Goal: Obtain resource: Download file/media

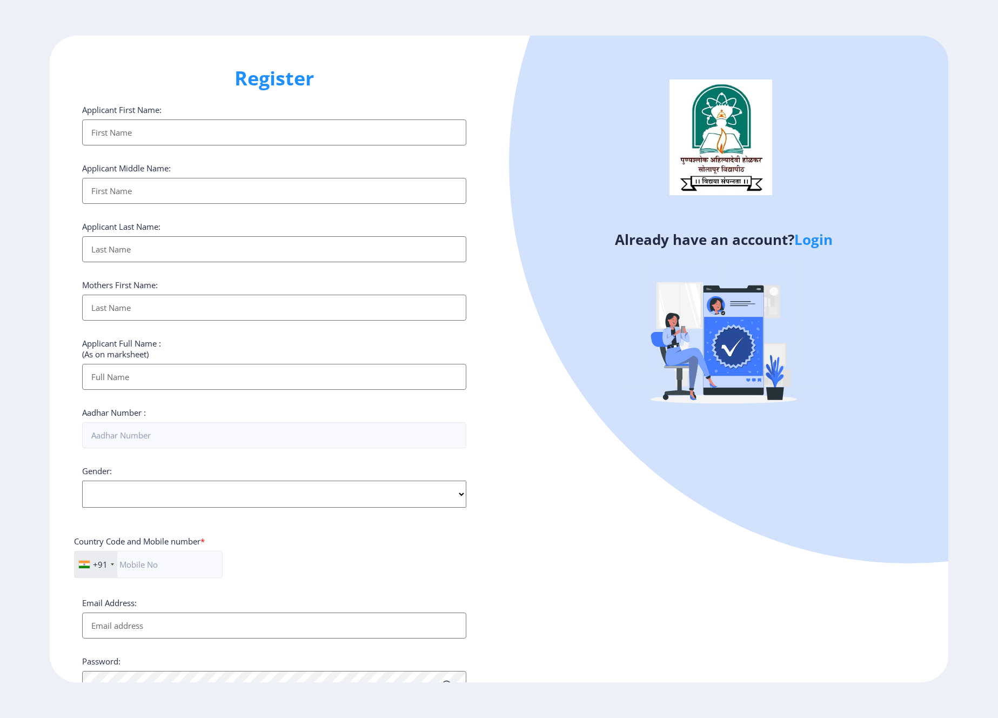
select select
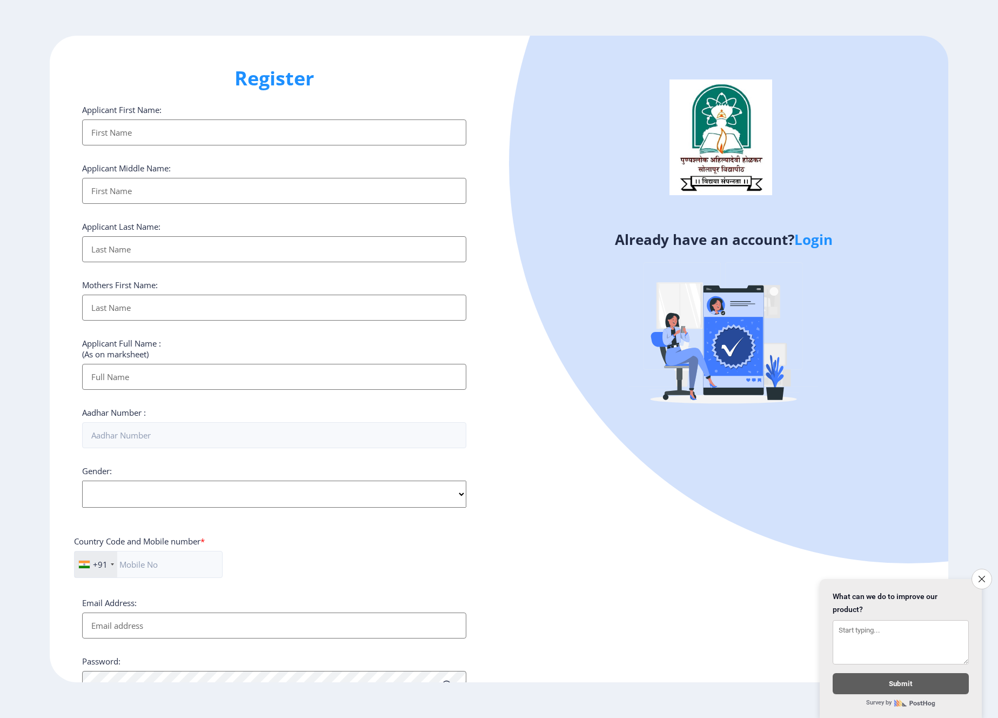
click at [815, 242] on link "Login" at bounding box center [814, 239] width 38 height 19
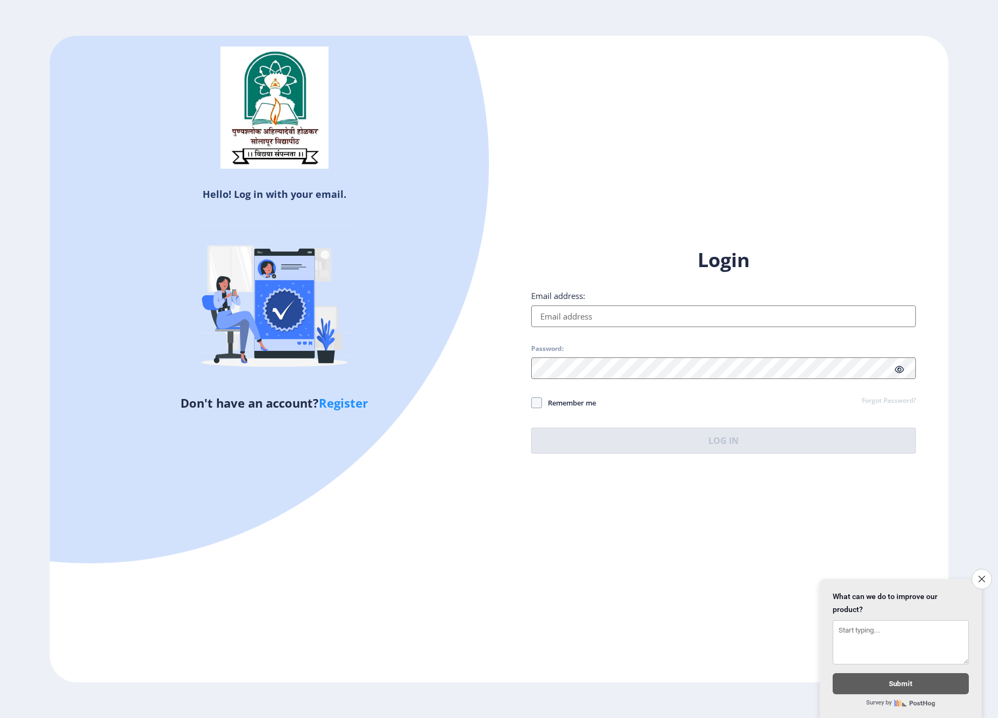
click at [596, 319] on input "Email address:" at bounding box center [723, 316] width 384 height 22
click at [604, 309] on input "Email address:" at bounding box center [723, 316] width 384 height 22
paste input "[PERSON_NAME][EMAIL_ADDRESS][DOMAIN_NAME]"
type input "[PERSON_NAME][EMAIL_ADDRESS][DOMAIN_NAME]"
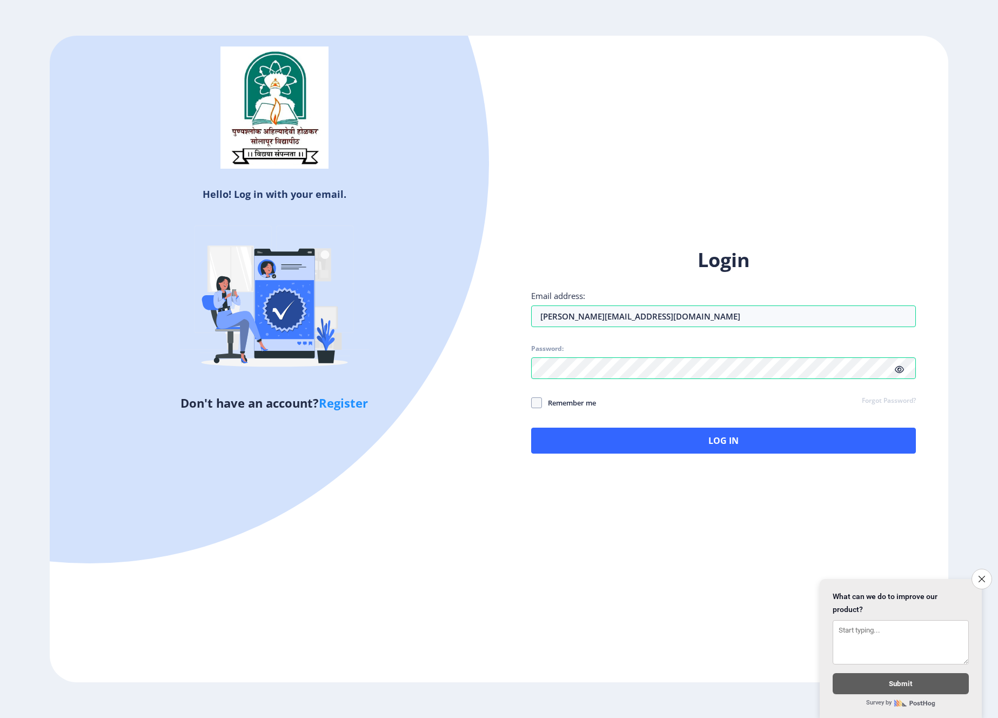
click at [897, 369] on icon at bounding box center [899, 369] width 9 height 8
click at [559, 404] on span "Remember me" at bounding box center [569, 402] width 54 height 13
click at [532, 403] on input "Remember me" at bounding box center [531, 403] width 1 height 1
checkbox input "true"
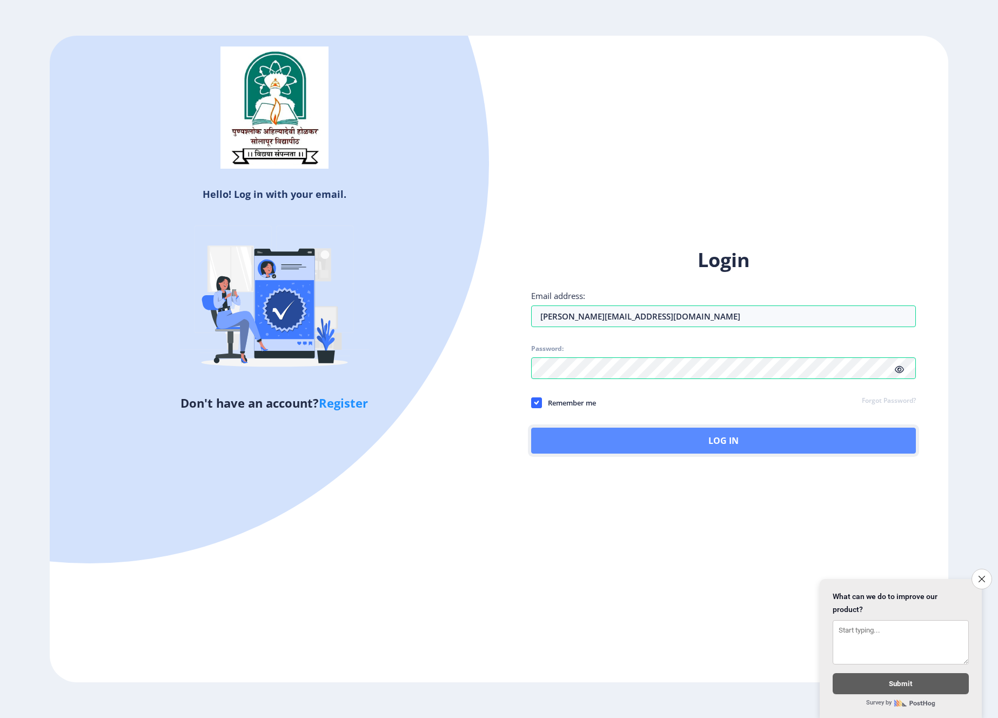
click at [605, 442] on button "Log In" at bounding box center [723, 441] width 384 height 26
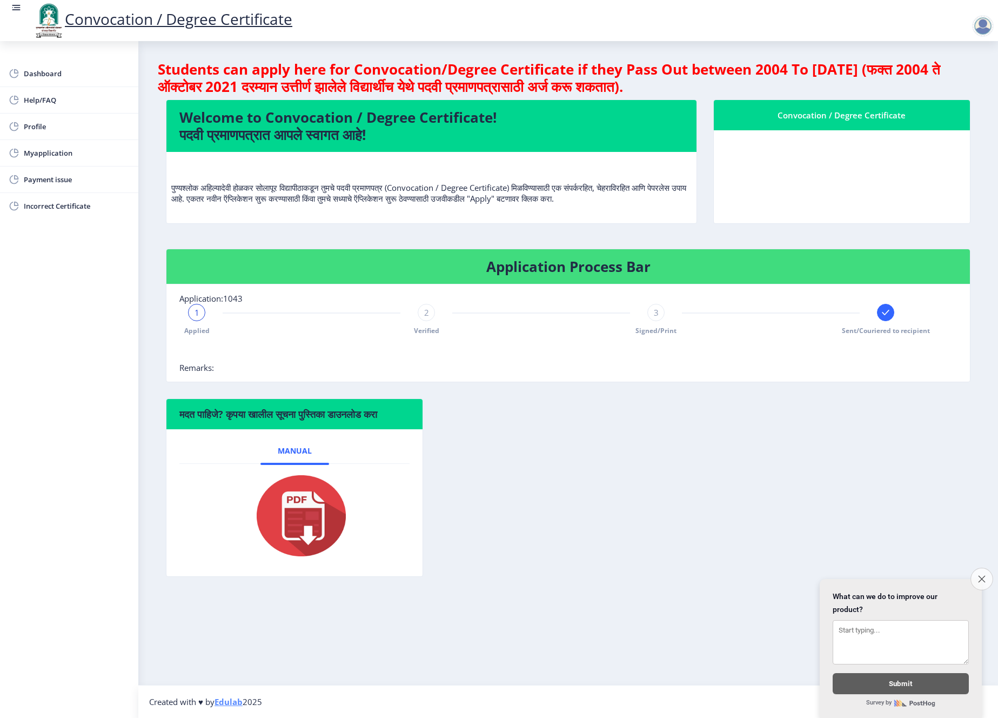
click at [975, 577] on button "Close survey" at bounding box center [982, 579] width 23 height 23
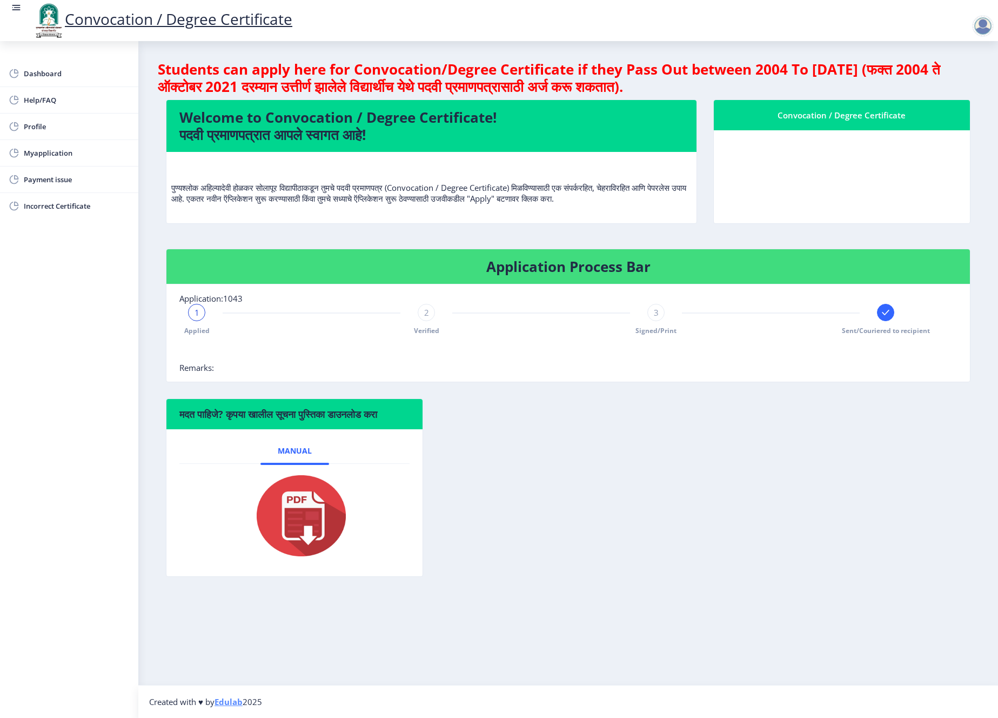
click at [883, 320] on div at bounding box center [885, 312] width 17 height 17
click at [206, 318] on div "1 Applied 2 Verified 3 Signed/Print Sent/Couriered to recipient" at bounding box center [541, 319] width 724 height 31
click at [885, 331] on span "Sent/Couriered to recipient" at bounding box center [886, 330] width 88 height 9
click at [61, 74] on span "Dashboard" at bounding box center [77, 73] width 106 height 13
click at [321, 507] on img at bounding box center [295, 515] width 108 height 86
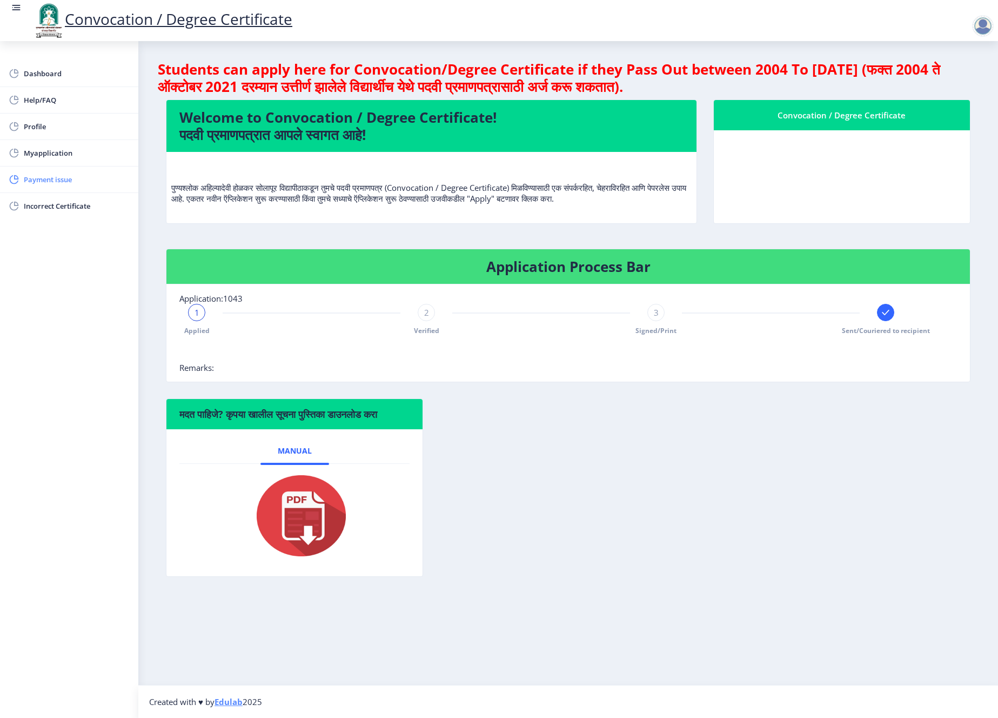
click at [52, 182] on span "Payment issue" at bounding box center [77, 179] width 106 height 13
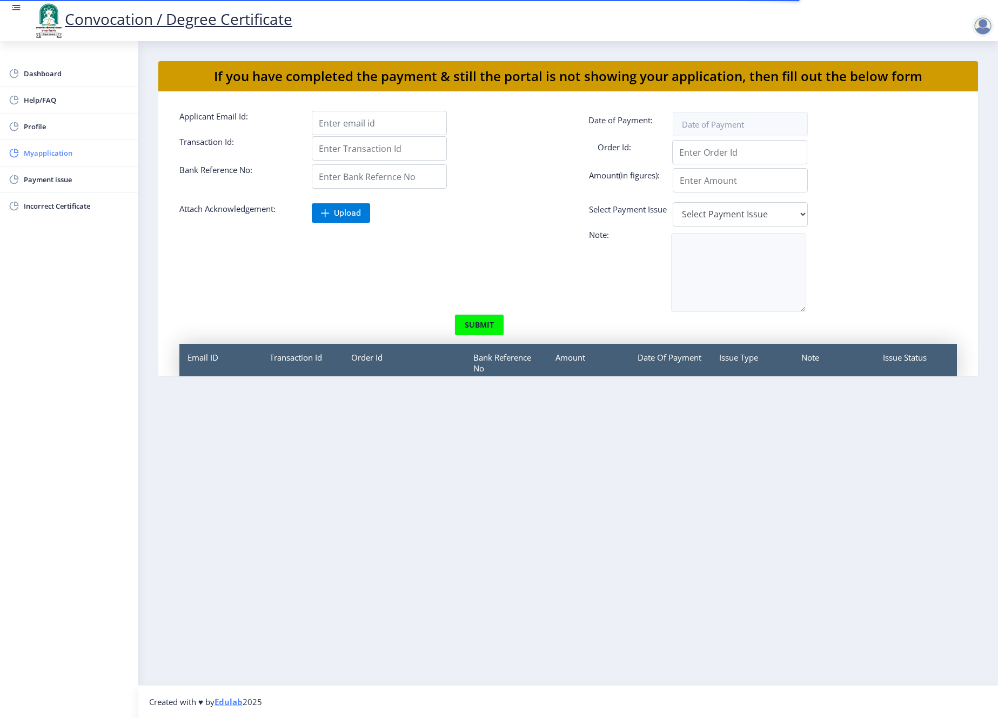
click at [56, 164] on link "Myapplication" at bounding box center [69, 153] width 138 height 26
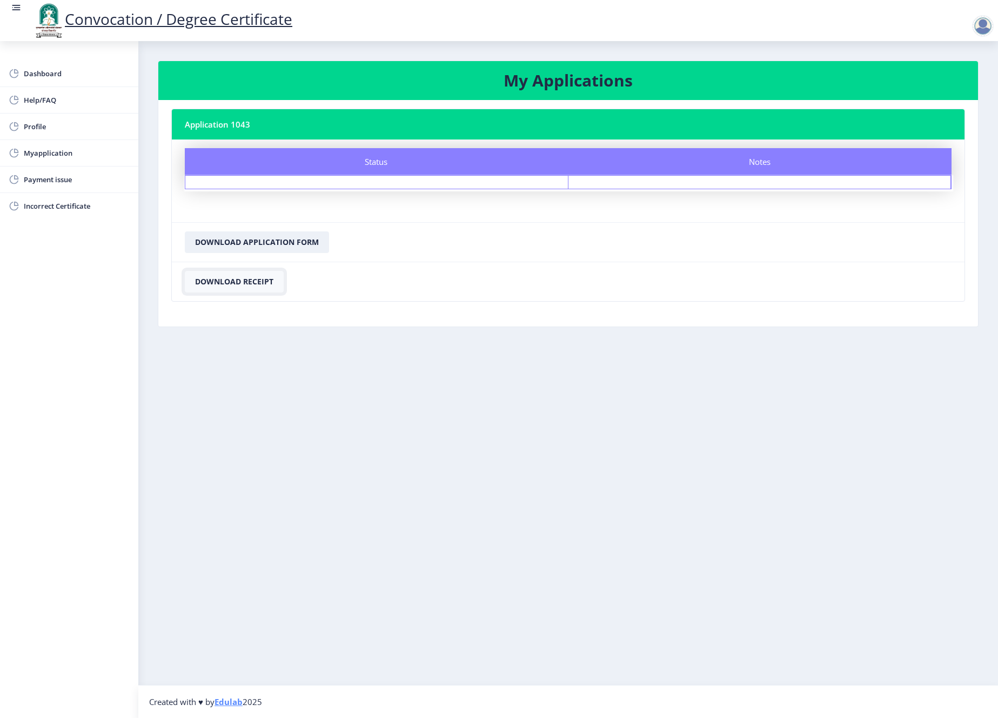
click at [258, 284] on button "Download Receipt" at bounding box center [234, 282] width 99 height 22
click at [265, 242] on button "Download Application Form" at bounding box center [257, 242] width 144 height 22
click at [49, 77] on span "Dashboard" at bounding box center [77, 73] width 106 height 13
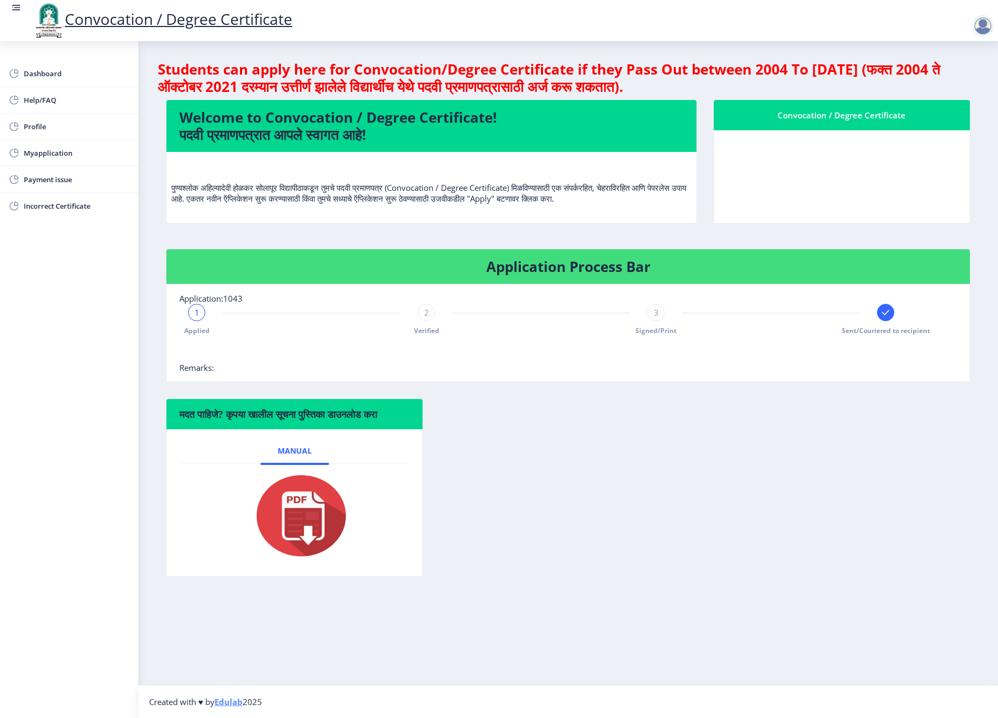
click at [423, 313] on div "2" at bounding box center [426, 312] width 17 height 17
click at [862, 114] on div "Convocation / Degree Certificate" at bounding box center [842, 115] width 230 height 13
click at [862, 122] on nb-card-header "Convocation / Degree Certificate" at bounding box center [842, 115] width 256 height 30
click at [40, 105] on span "Help/FAQ" at bounding box center [77, 100] width 106 height 13
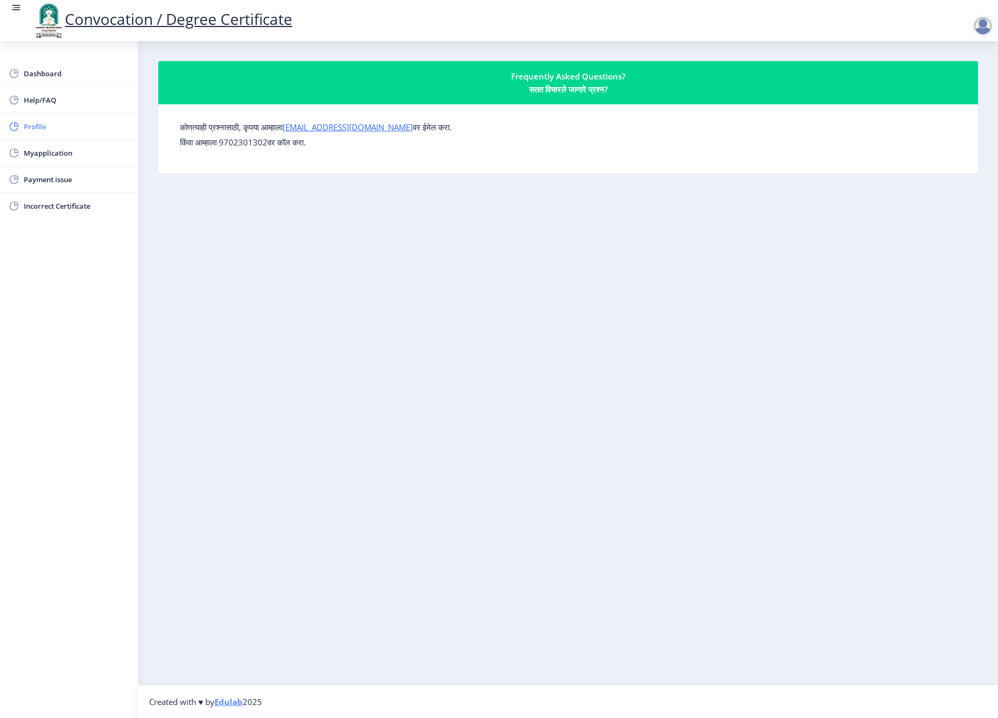
click at [41, 125] on span "Profile" at bounding box center [77, 126] width 106 height 13
select select
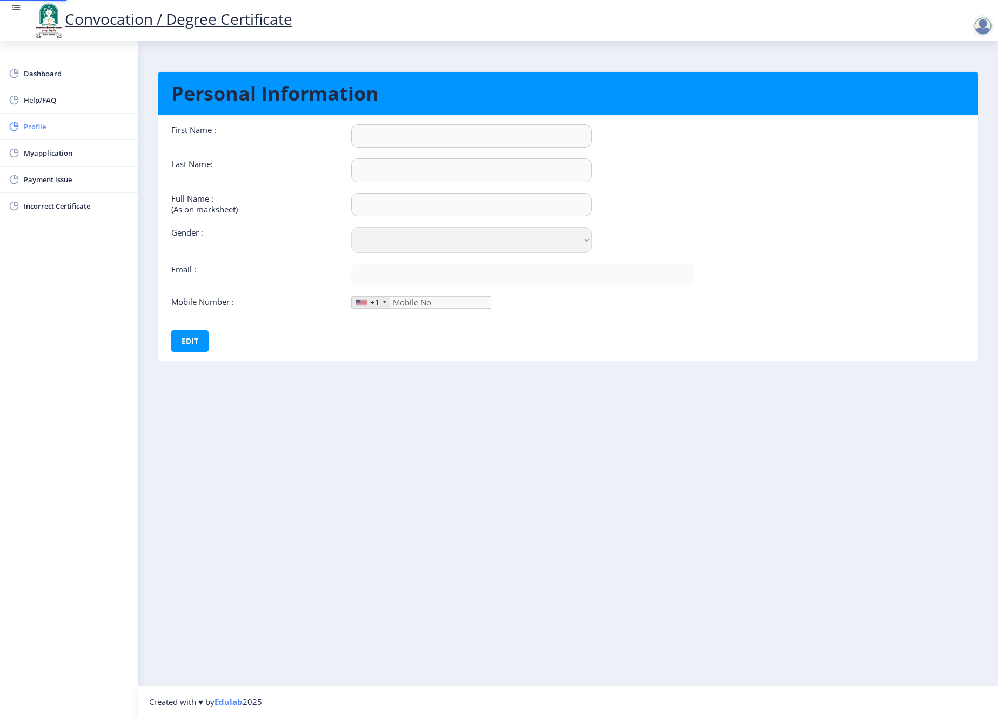
type input "[PERSON_NAME]"
type input "MHARNUR"
type input "MHARNUR [PERSON_NAME]"
select select "[DEMOGRAPHIC_DATA]"
type input "[PERSON_NAME][EMAIL_ADDRESS][DOMAIN_NAME]"
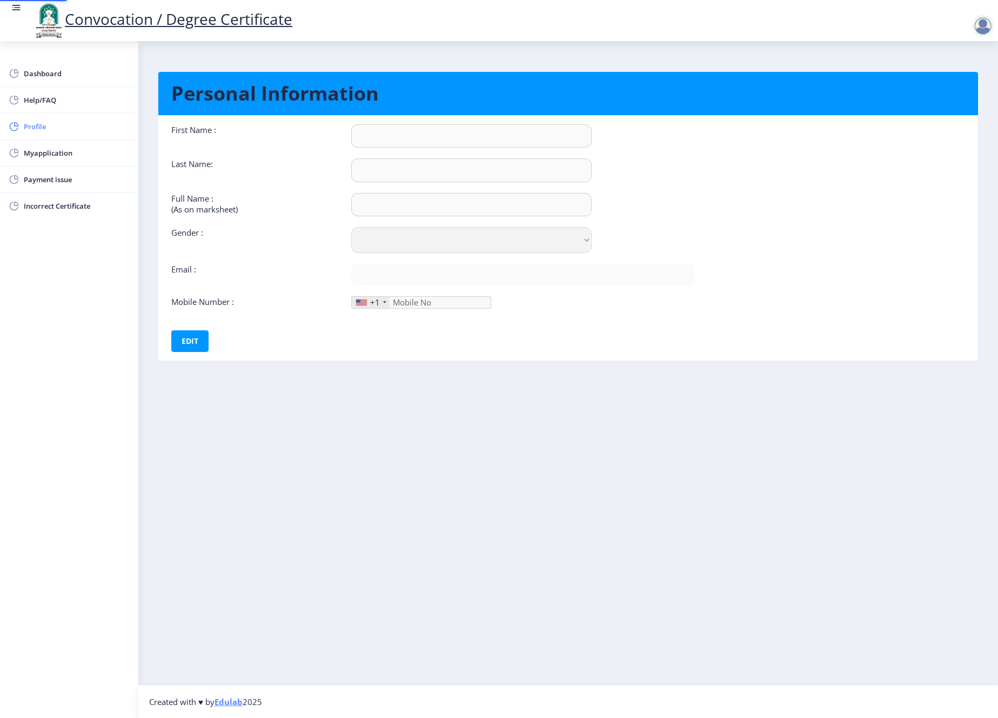
type input "8355908377"
click at [389, 303] on div "+1" at bounding box center [371, 302] width 38 height 11
click at [386, 303] on div "+1" at bounding box center [371, 302] width 38 height 11
click at [378, 302] on div "+1" at bounding box center [375, 302] width 10 height 11
click at [189, 341] on button "Edit" at bounding box center [189, 341] width 37 height 22
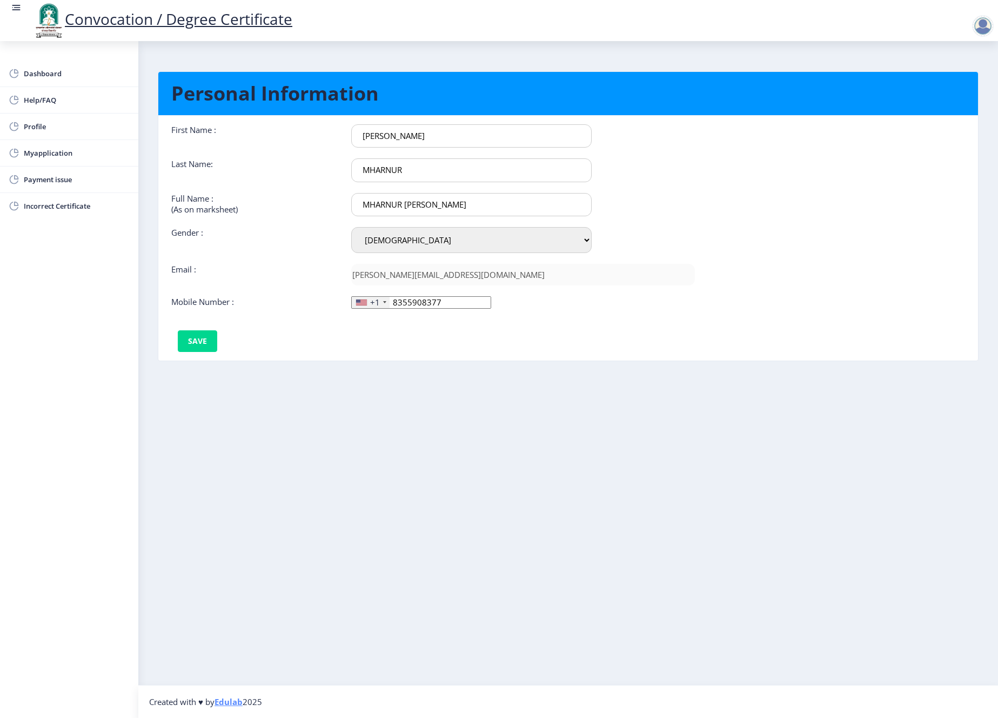
click at [388, 299] on div "+1" at bounding box center [371, 302] width 38 height 11
click at [392, 318] on span "[GEOGRAPHIC_DATA] ([GEOGRAPHIC_DATA])" at bounding box center [453, 318] width 165 height 11
click at [192, 338] on button "Save" at bounding box center [197, 341] width 39 height 22
click at [54, 63] on link "Dashboard" at bounding box center [69, 74] width 138 height 26
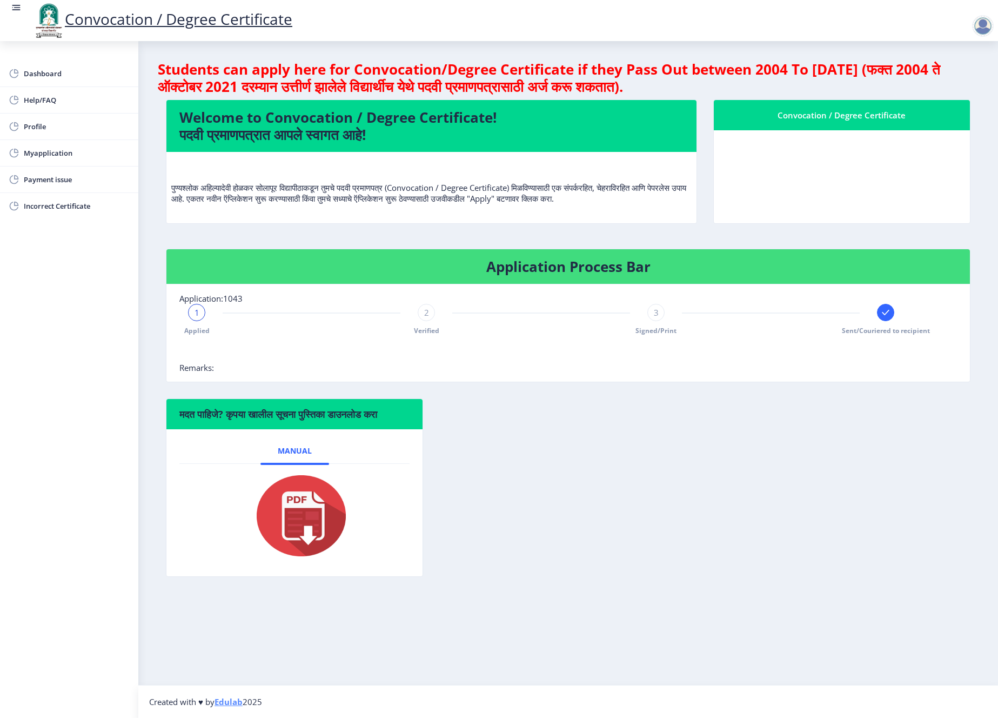
click at [982, 26] on div at bounding box center [983, 26] width 22 height 22
click at [234, 23] on link "Convocation / Degree Certificate" at bounding box center [162, 19] width 260 height 21
click at [17, 9] on rect at bounding box center [16, 7] width 11 height 11
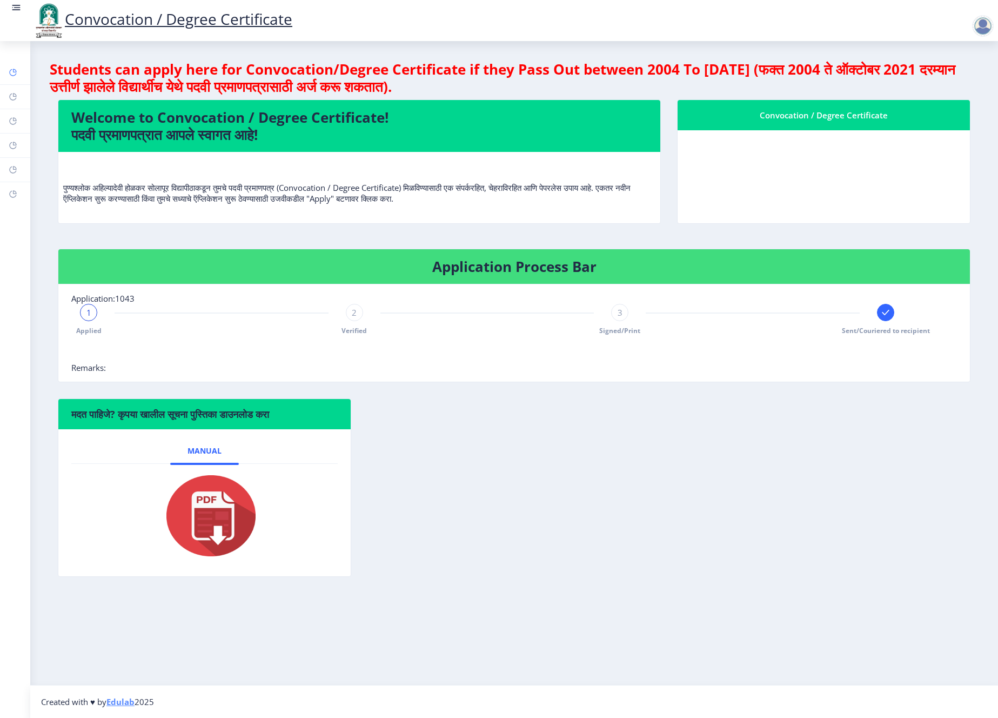
click at [16, 74] on rect at bounding box center [13, 72] width 9 height 9
click at [17, 9] on rect at bounding box center [16, 7] width 11 height 11
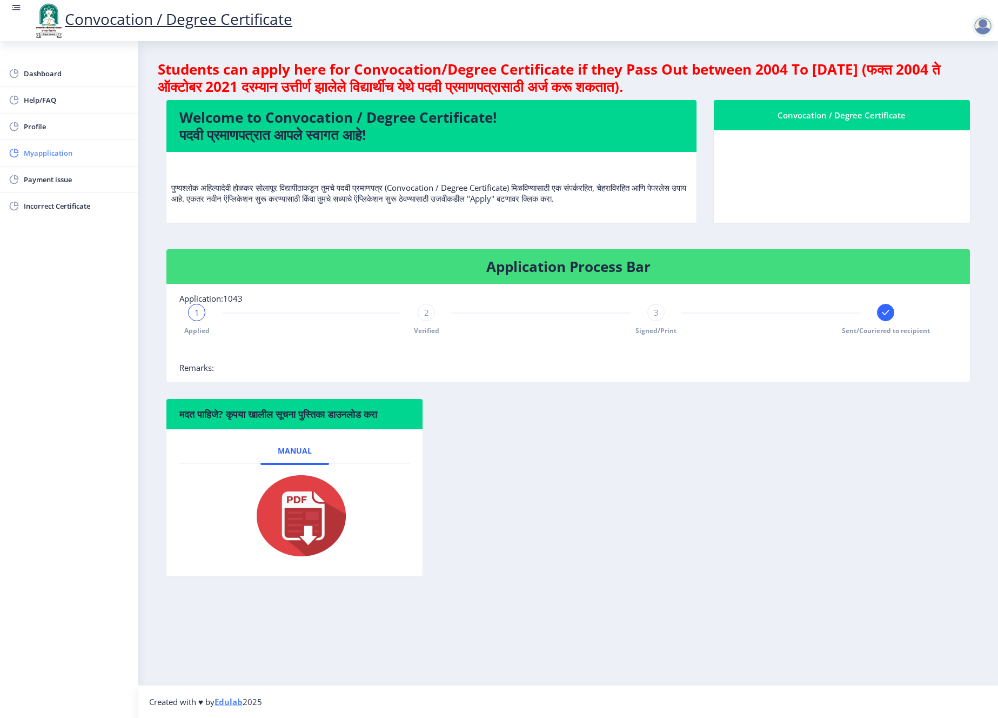
click at [39, 150] on span "Myapplication" at bounding box center [77, 152] width 106 height 13
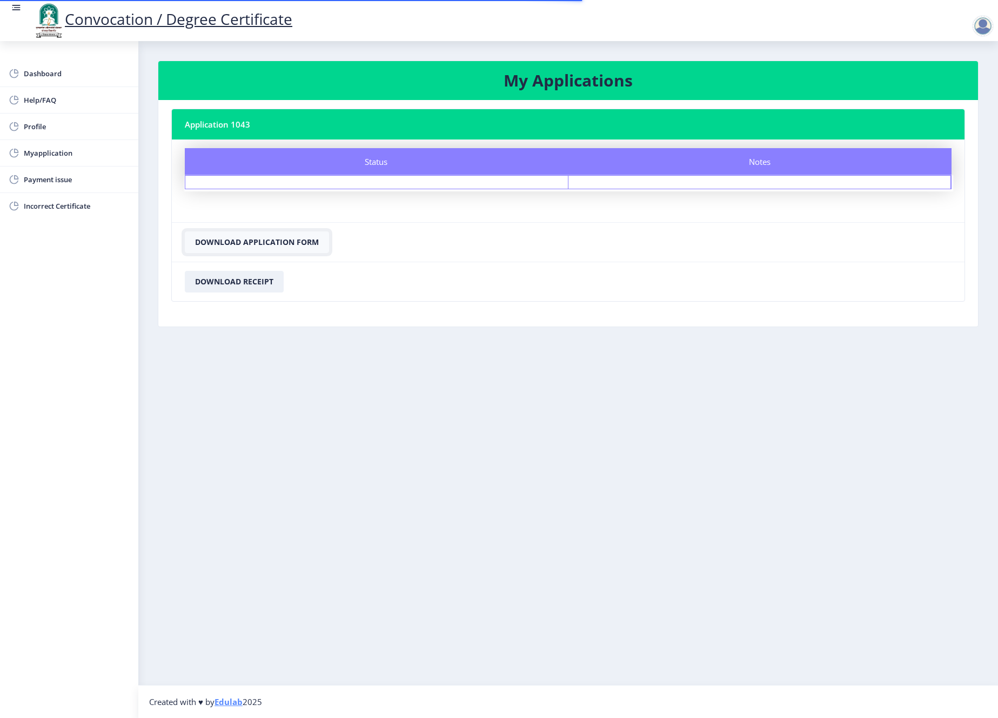
click at [280, 238] on button "Download Application Form" at bounding box center [257, 242] width 144 height 22
click at [256, 245] on button "Download Application Form" at bounding box center [257, 242] width 144 height 22
click at [242, 282] on button "Download Receipt" at bounding box center [234, 282] width 99 height 22
click at [275, 238] on button "Download Application Form" at bounding box center [257, 242] width 144 height 22
click at [261, 278] on button "Download Receipt" at bounding box center [234, 282] width 99 height 22
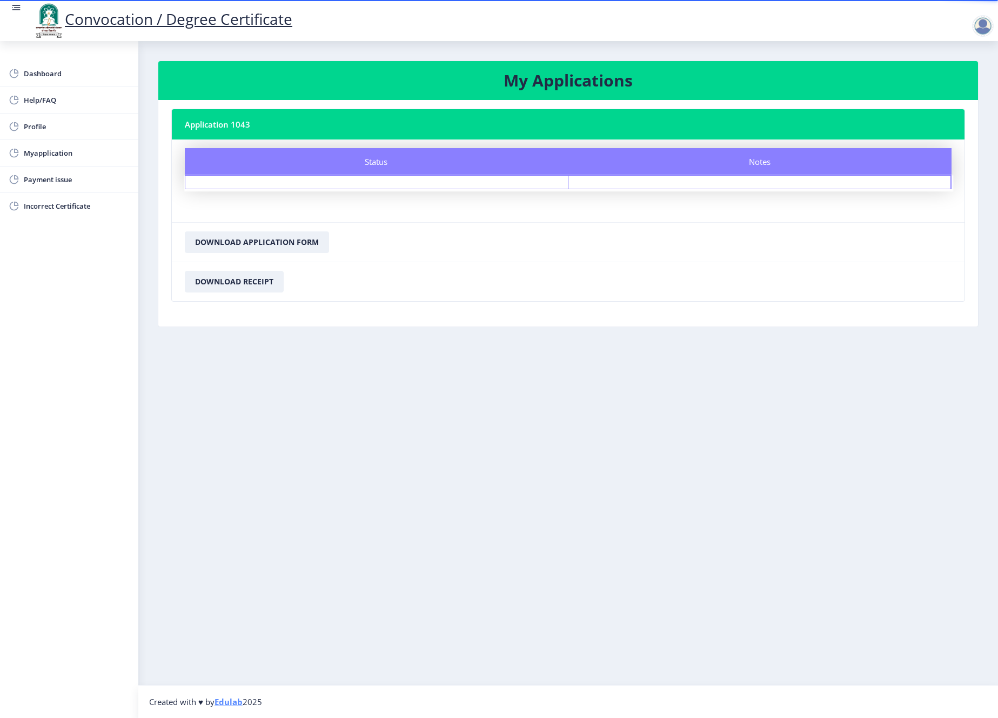
click at [435, 238] on nb-card-footer "Download Application Form" at bounding box center [568, 241] width 793 height 39
click at [264, 251] on button "Download Application Form" at bounding box center [257, 242] width 144 height 22
click at [256, 264] on nb-card-footer "Download Receipt" at bounding box center [568, 281] width 793 height 39
click at [250, 280] on button "Download Receipt" at bounding box center [234, 282] width 99 height 22
